Goal: Task Accomplishment & Management: Complete application form

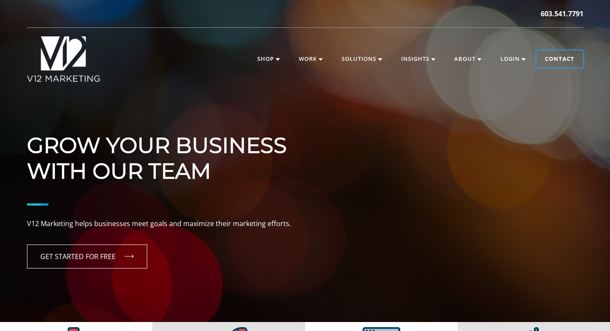
click at [559, 63] on link "Contact" at bounding box center [560, 59] width 47 height 17
click at [557, 56] on link "Contact" at bounding box center [560, 59] width 47 height 17
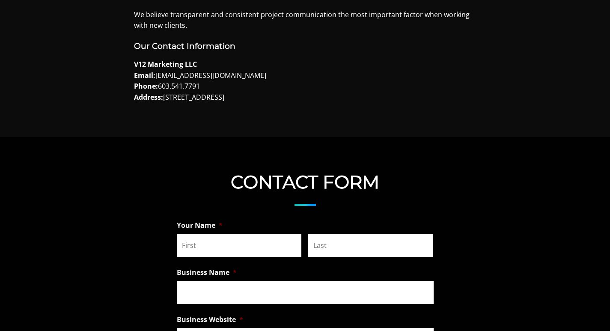
scroll to position [571, 0]
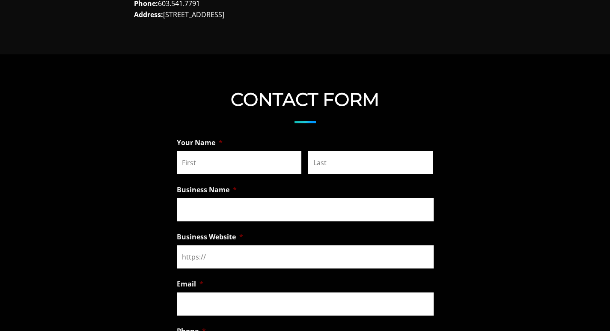
drag, startPoint x: 214, startPoint y: 161, endPoint x: 230, endPoint y: 174, distance: 20.7
click at [214, 161] on input "First" at bounding box center [239, 162] width 125 height 23
type input "[PERSON_NAME]"
type input "Elgin"
type input "Sparkling Solutions"
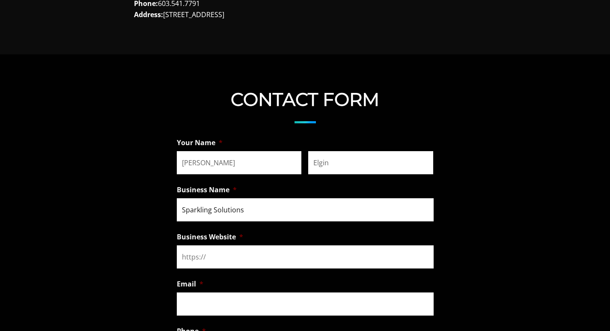
type input "Sparkling Solutions"
type input "[PERSON_NAME][EMAIL_ADDRESS][DOMAIN_NAME]"
type input "[PHONE_NUMBER]"
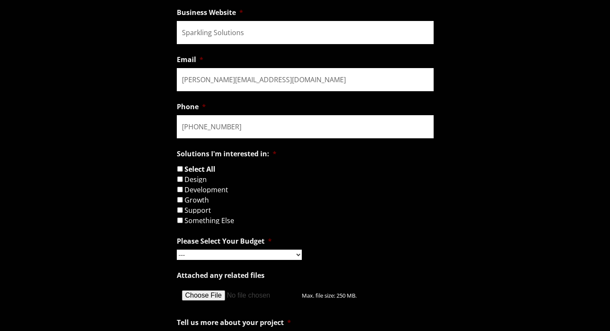
scroll to position [800, 0]
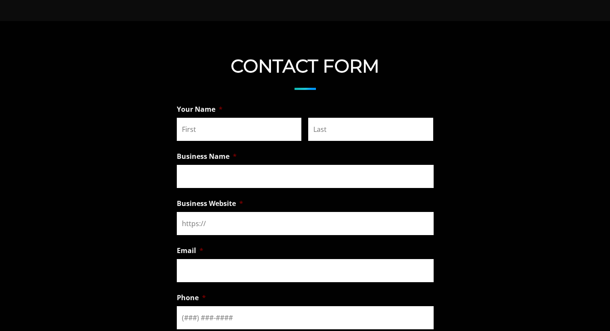
scroll to position [571, 0]
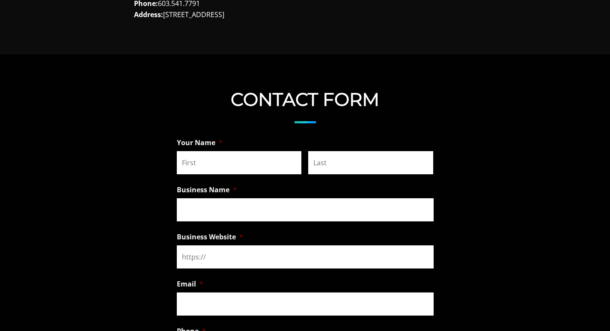
drag, startPoint x: 226, startPoint y: 157, endPoint x: 230, endPoint y: 173, distance: 17.2
click at [227, 163] on input "First" at bounding box center [239, 162] width 125 height 23
type input "[PERSON_NAME]"
type input "Elgin"
type input "Sparkling Solutions"
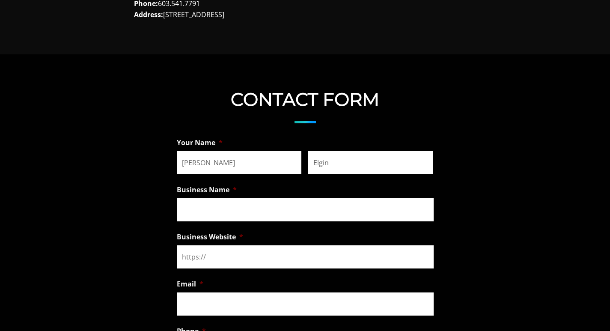
type input "Sparkling Solutions"
type input "[PERSON_NAME][EMAIL_ADDRESS][DOMAIN_NAME]"
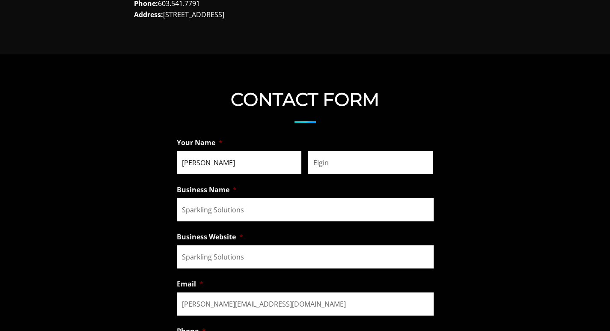
type input "[PHONE_NUMBER]"
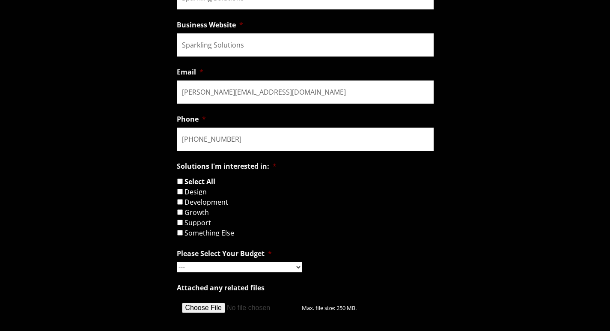
scroll to position [800, 0]
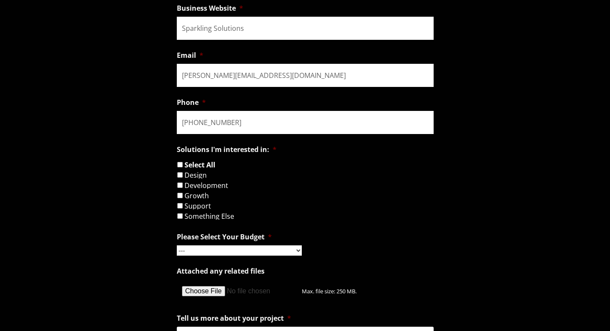
click at [183, 167] on li "Select All" at bounding box center [309, 164] width 264 height 7
click at [181, 165] on input "Select All" at bounding box center [180, 165] width 6 height 6
checkbox input "true"
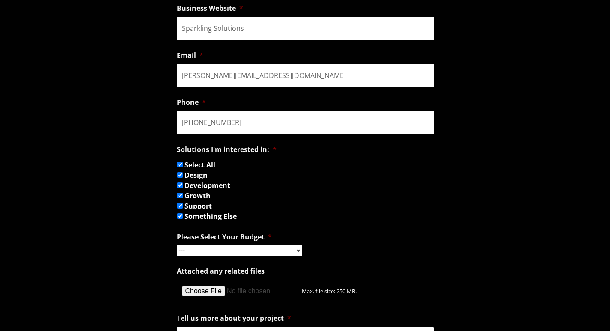
checkbox input "true"
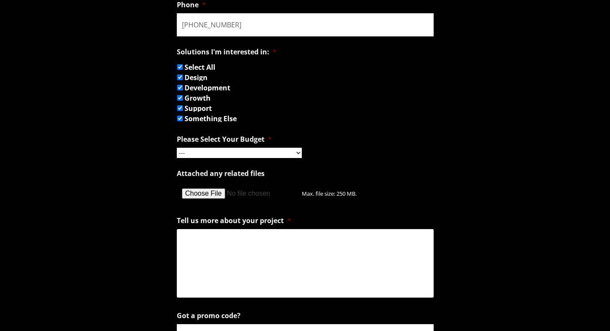
scroll to position [913, 0]
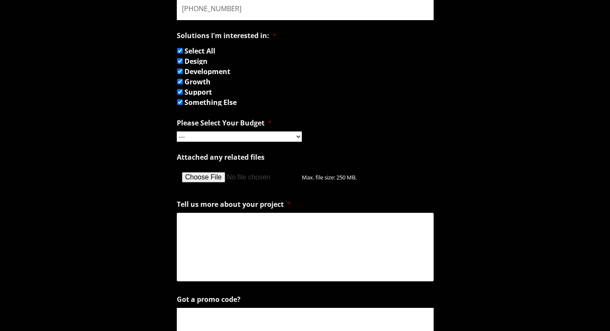
click at [203, 137] on select "--- Hourly Support: $100 / Hour Less than $1,000 $1,000 - $5,000 $5,000 - $20,0…" at bounding box center [239, 136] width 125 height 10
select select "Hourly Support: $100 / Hour"
click at [177, 131] on select "--- Hourly Support: $100 / Hour Less than $1,000 $1,000 - $5,000 $5,000 - $20,0…" at bounding box center [239, 136] width 125 height 10
click at [209, 222] on textarea "Tell us more about your project *" at bounding box center [305, 247] width 257 height 69
paste textarea "Dorothy here from Sparkling Solutions. I was wondering if you’d like a complime…"
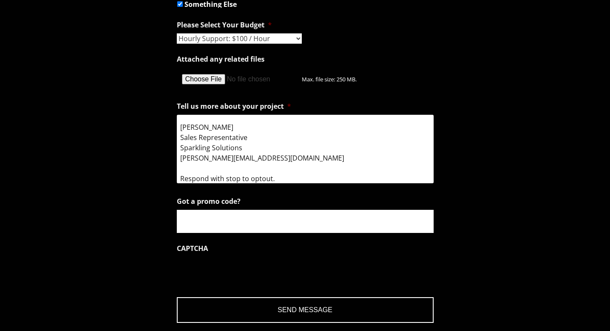
scroll to position [1028, 0]
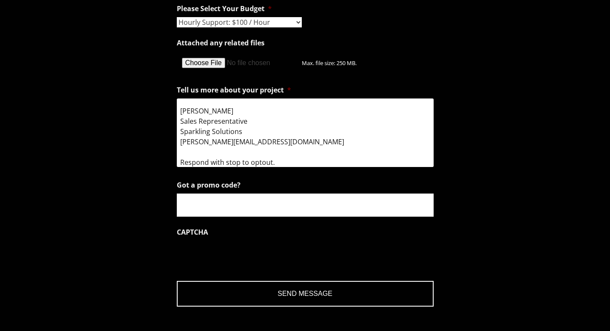
type textarea "Dorothy here from Sparkling Solutions. I was wondering if you’d like a complime…"
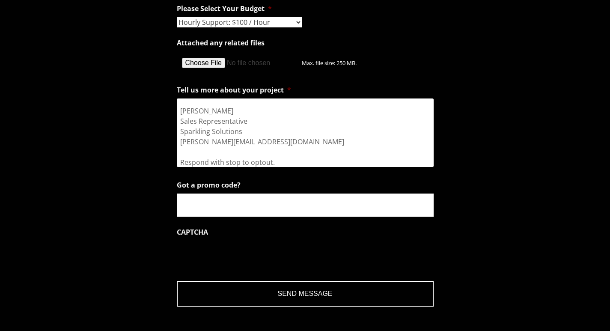
click at [214, 208] on input "Got a promo code?" at bounding box center [305, 205] width 257 height 23
click at [272, 295] on input "Send Message" at bounding box center [305, 294] width 257 height 26
